Goal: Find specific page/section: Find specific page/section

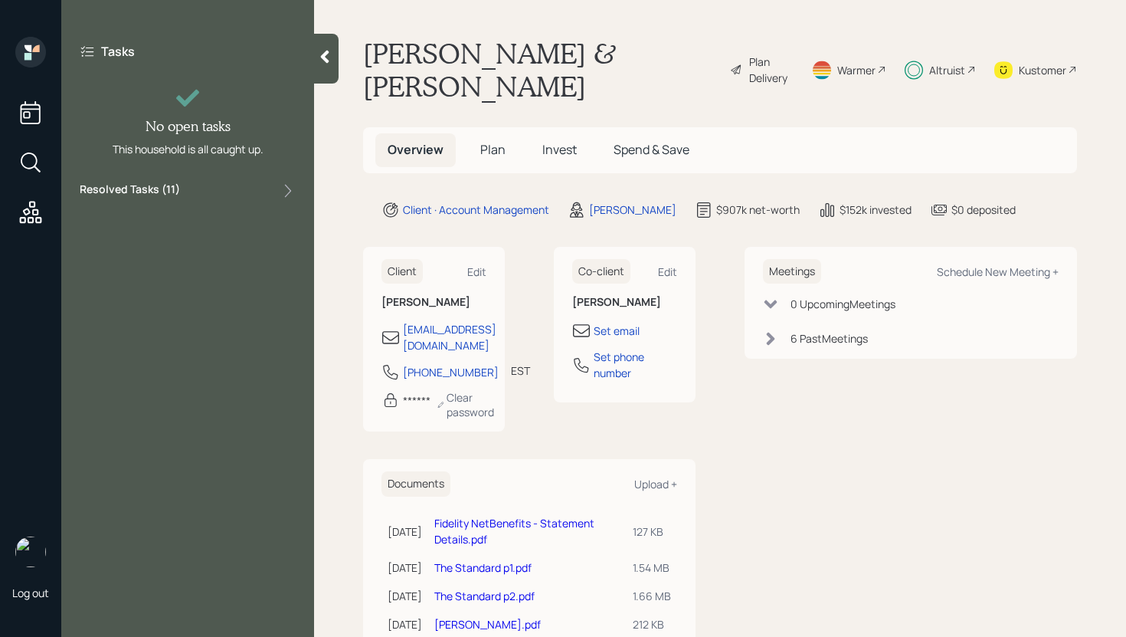
click at [231, 189] on div "Resolved Tasks ( 11 )" at bounding box center [188, 191] width 216 height 18
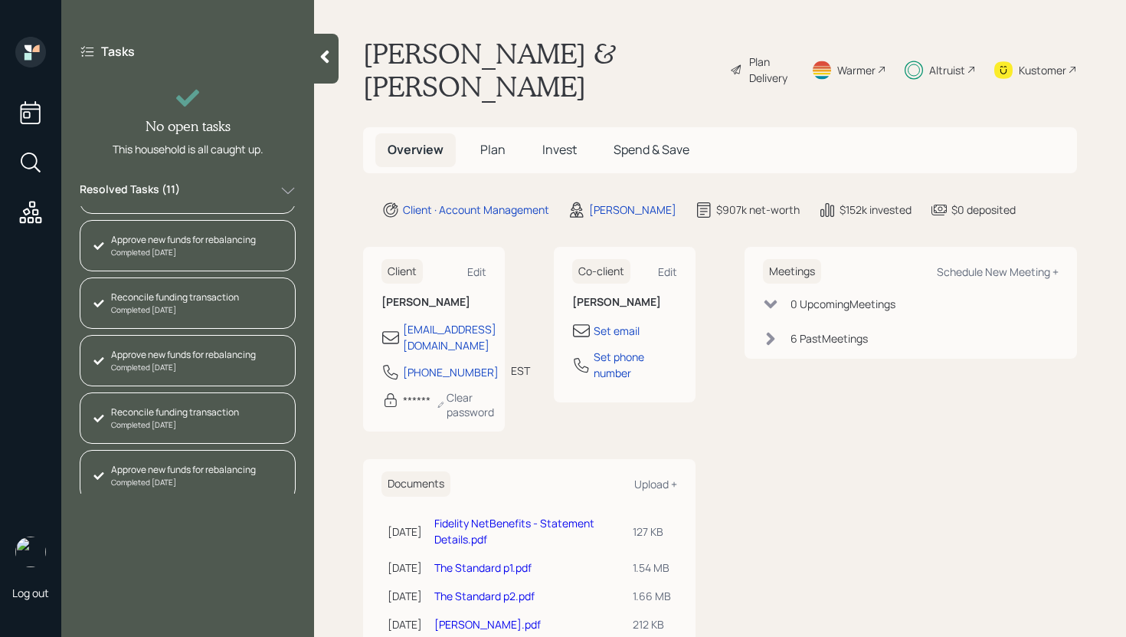
scroll to position [339, 0]
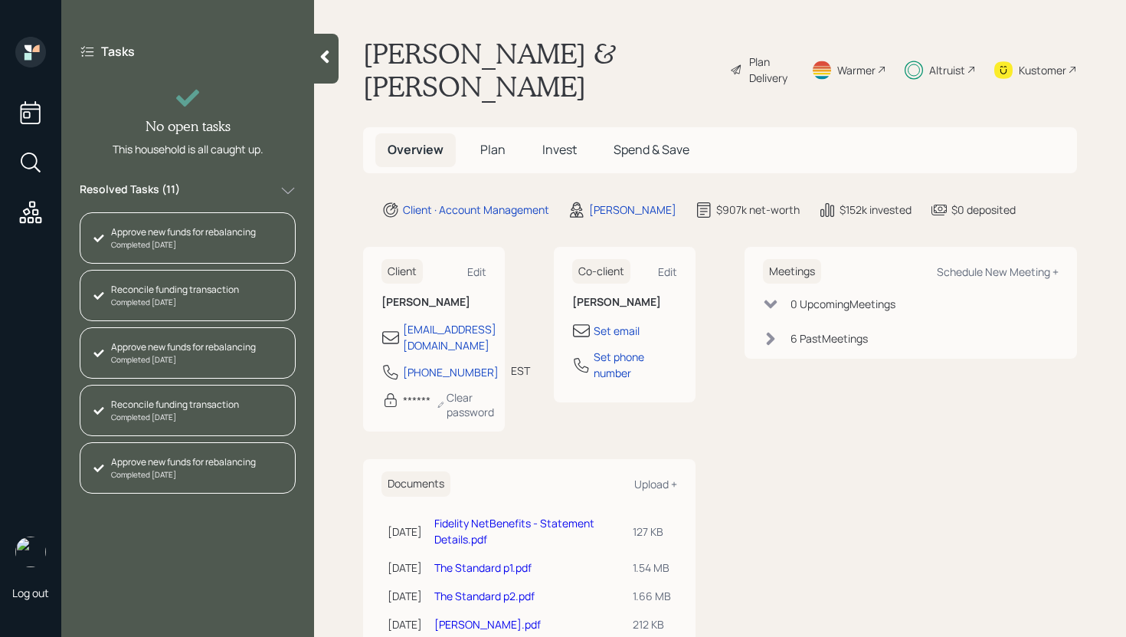
click at [321, 69] on div at bounding box center [326, 59] width 25 height 50
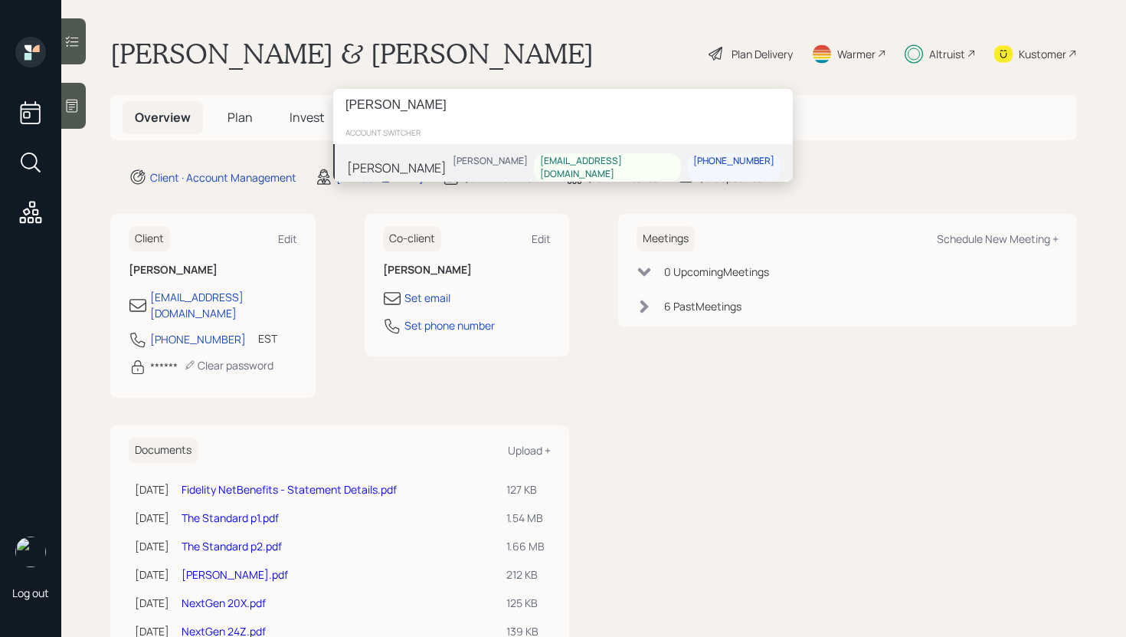
type input "[PERSON_NAME]"
click at [477, 158] on div "[PERSON_NAME] [PERSON_NAME] [EMAIL_ADDRESS][DOMAIN_NAME] [PHONE_NUMBER]" at bounding box center [563, 168] width 460 height 48
